Goal: Transaction & Acquisition: Book appointment/travel/reservation

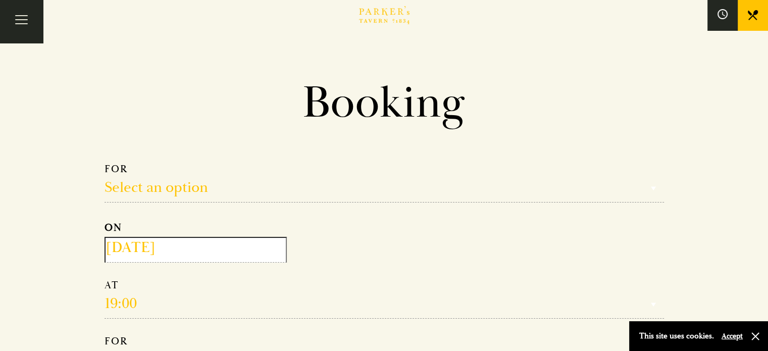
click at [200, 192] on select "Select an option Lunch Dinner Afternoon Tea" at bounding box center [383, 183] width 559 height 40
select select "134868"
click at [104, 163] on select "Select an option Lunch Dinner Afternoon Tea" at bounding box center [383, 183] width 559 height 40
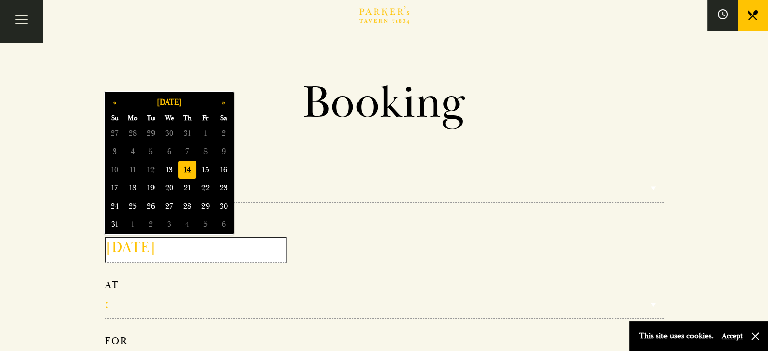
click at [142, 246] on input "2025-08-14" at bounding box center [195, 250] width 182 height 26
click at [223, 104] on button "»" at bounding box center [223, 102] width 18 height 18
click at [131, 189] on span "22" at bounding box center [133, 188] width 18 height 18
type input "2025-09-22"
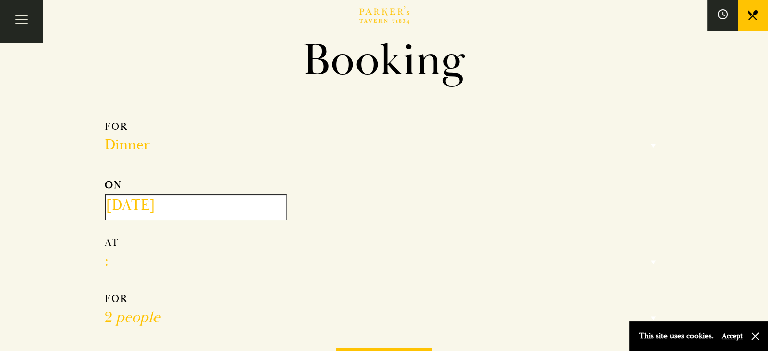
scroll to position [43, 0]
click at [205, 258] on select "17:00 18:00 18:30 19:00 19:30 20:00 20:30 21:00 21:30" at bounding box center [383, 255] width 559 height 40
select select "19:00"
click at [104, 235] on select "17:00 18:00 18:30 19:00 19:30 20:00 20:30 21:00 21:30" at bounding box center [383, 255] width 559 height 40
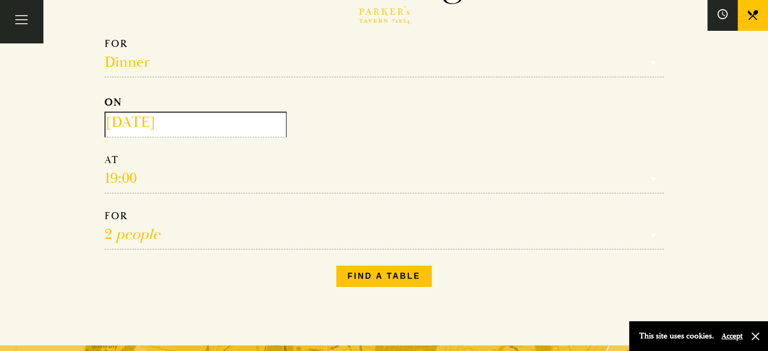
scroll to position [137, 0]
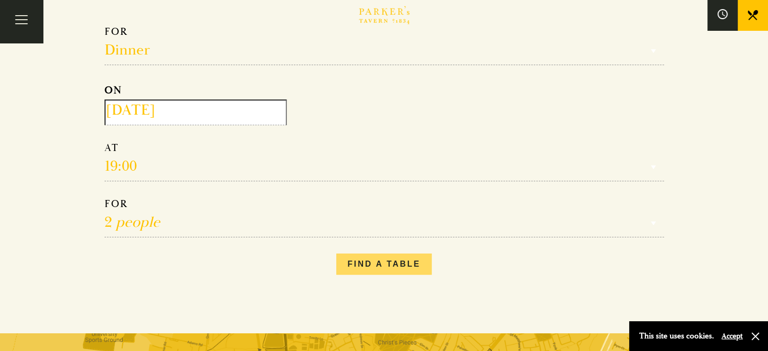
click at [367, 259] on button "Find a table" at bounding box center [383, 263] width 95 height 21
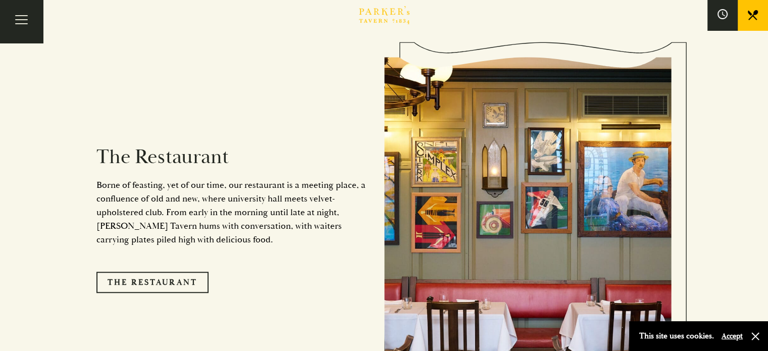
scroll to position [763, 0]
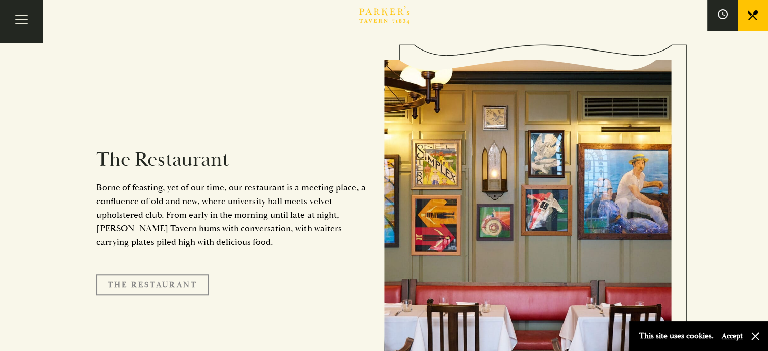
click at [164, 274] on link "The Restaurant" at bounding box center [152, 284] width 112 height 21
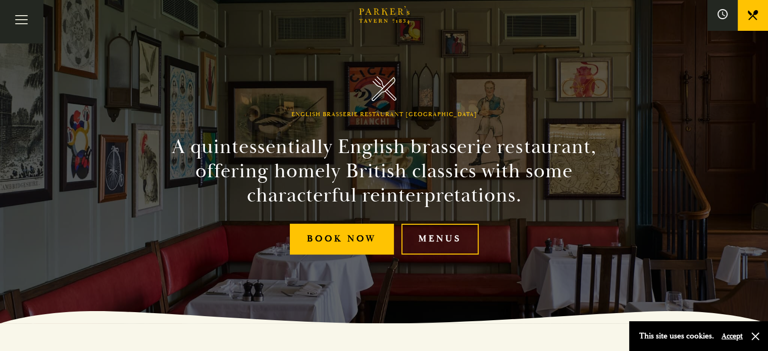
scroll to position [27, 0]
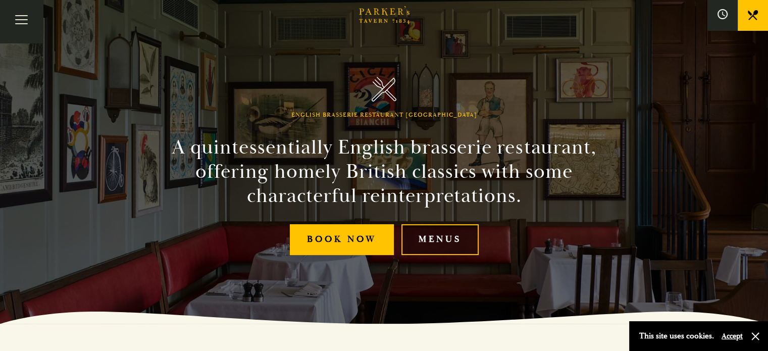
click at [453, 244] on link "Menus" at bounding box center [439, 239] width 77 height 31
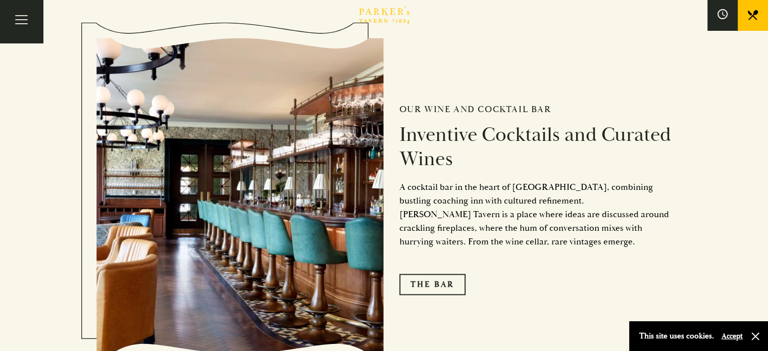
scroll to position [1506, 0]
click at [441, 284] on link "The Bar" at bounding box center [432, 283] width 66 height 21
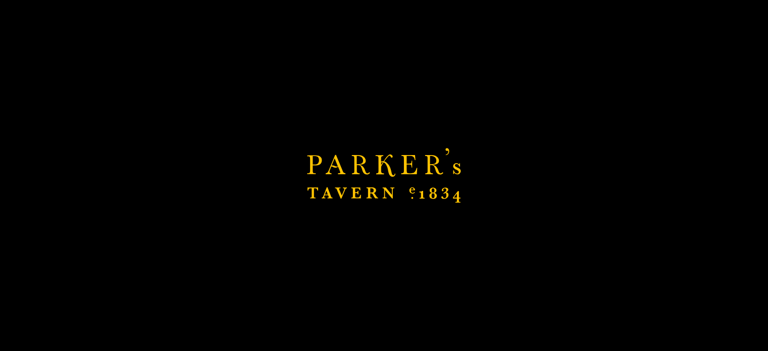
scroll to position [1504, 0]
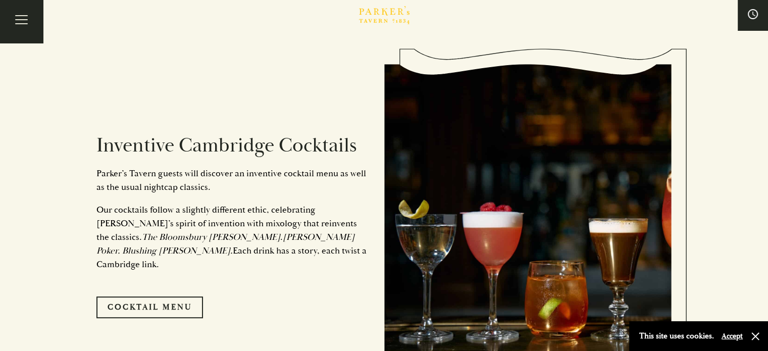
scroll to position [454, 0]
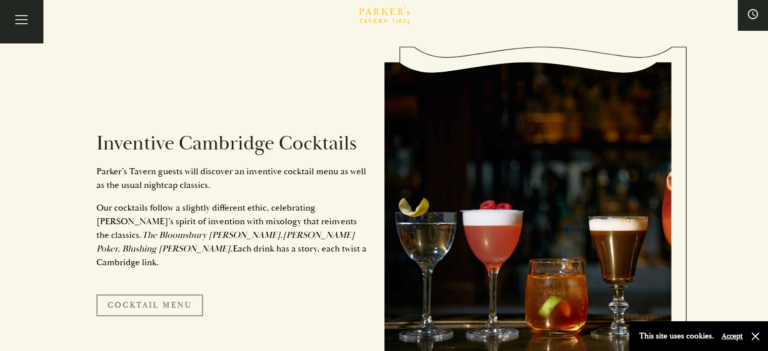
click at [140, 303] on link "Cocktail Menu" at bounding box center [149, 304] width 106 height 21
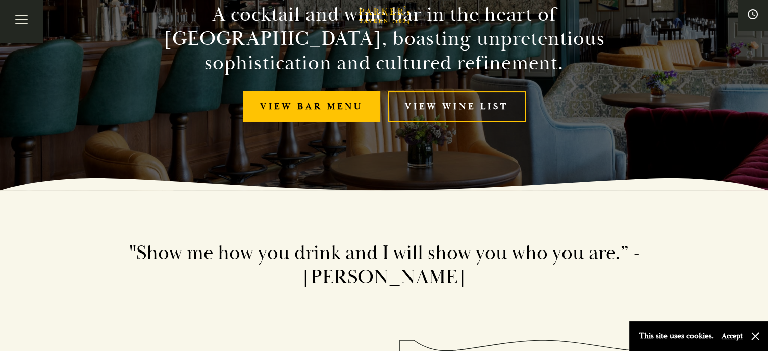
scroll to position [0, 0]
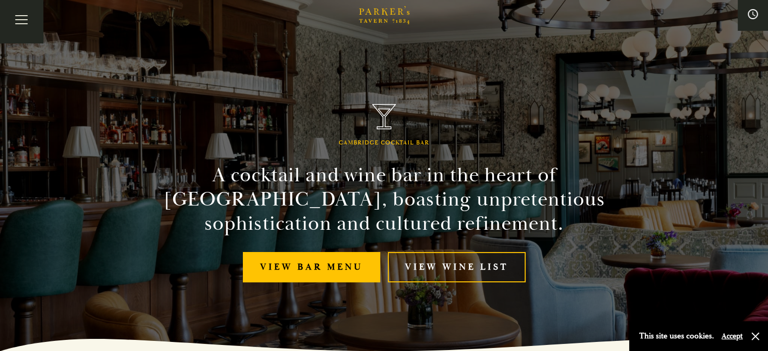
click at [0, 0] on div "Bar Restaurant What’s On Afternoon Tea Menus All That Jazz BOOK" at bounding box center [0, 0] width 0 height 0
click at [0, 0] on link "Restaurant" at bounding box center [0, 0] width 0 height 0
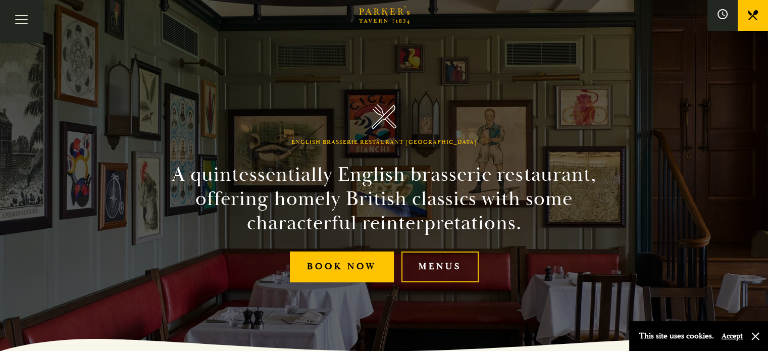
click at [0, 0] on link "Menus" at bounding box center [0, 0] width 0 height 0
click at [450, 272] on link "Menus" at bounding box center [439, 266] width 77 height 31
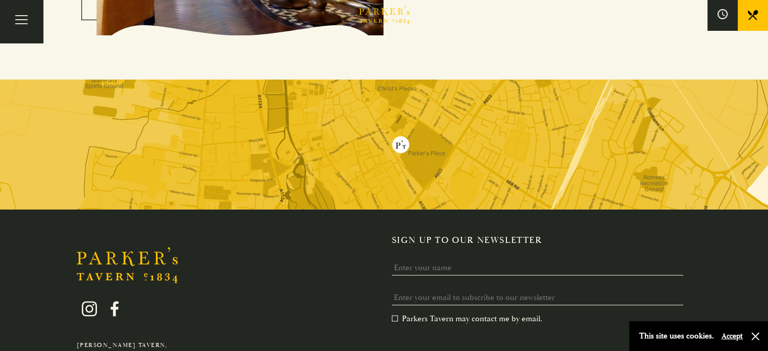
scroll to position [1947, 0]
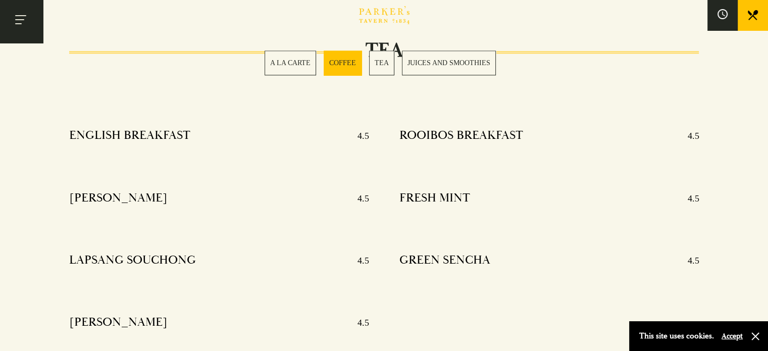
scroll to position [1059, 0]
